Goal: Information Seeking & Learning: Learn about a topic

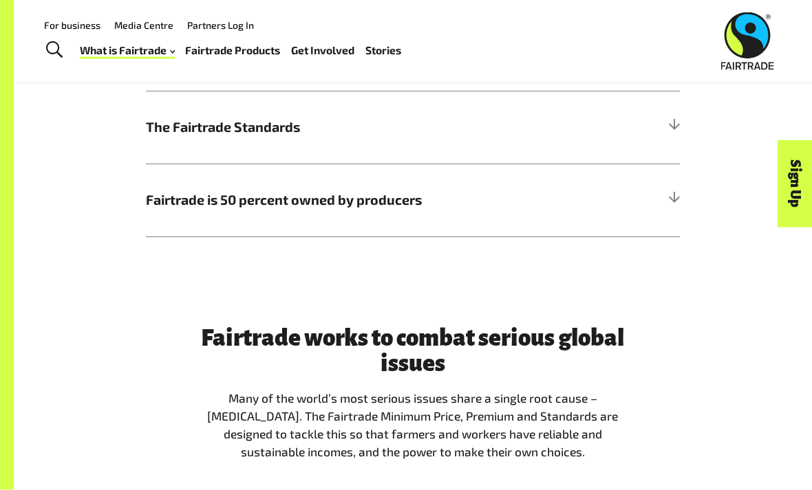
scroll to position [772, 0]
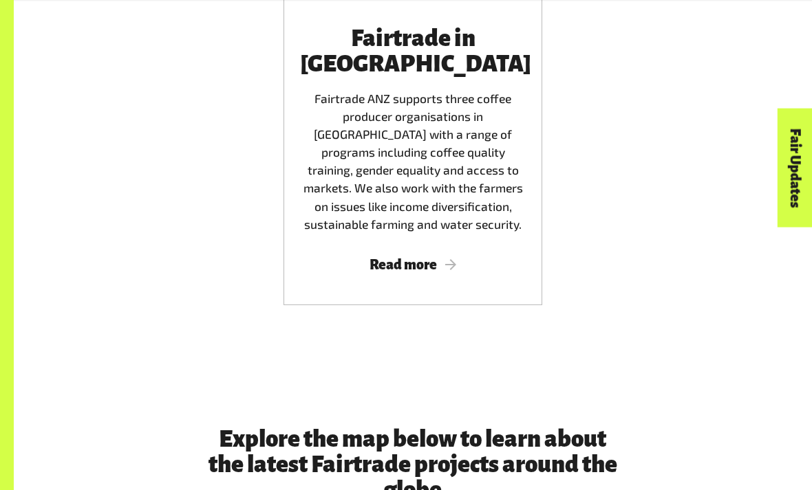
scroll to position [2839, 0]
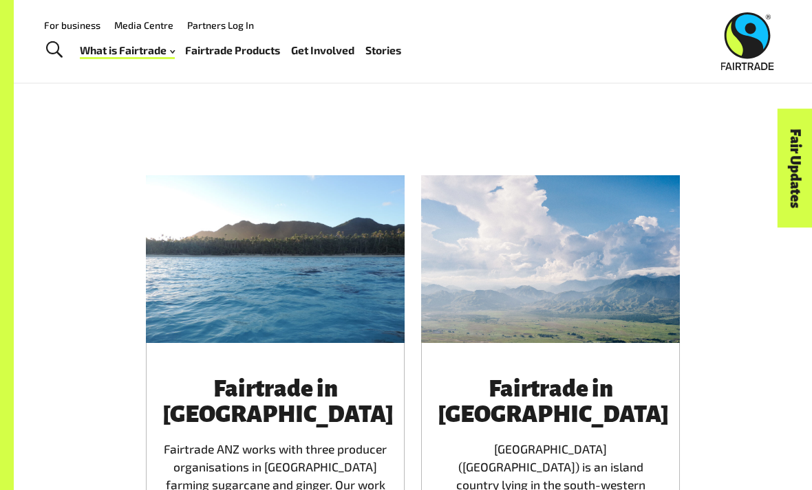
scroll to position [1942, 0]
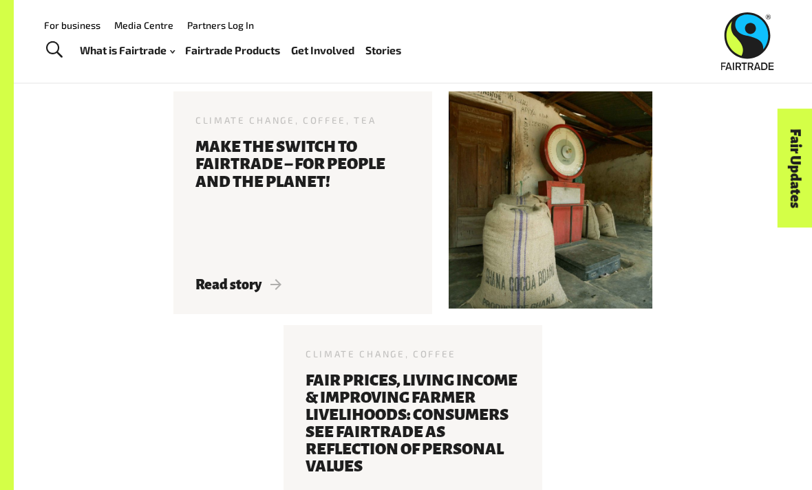
scroll to position [1823, 0]
